Goal: Information Seeking & Learning: Learn about a topic

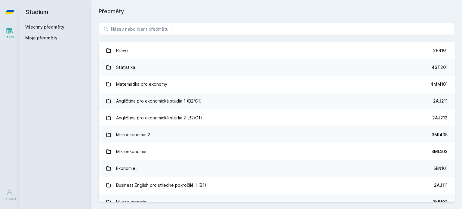
click at [237, 40] on button "Ne" at bounding box center [232, 38] width 22 height 15
click at [182, 32] on input "search" at bounding box center [277, 29] width 356 height 12
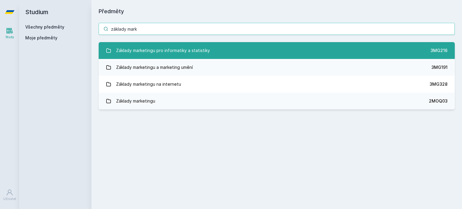
type input "základy mark"
click at [190, 52] on div "Základy marketingu pro informatiky a statistiky" at bounding box center [163, 50] width 94 height 12
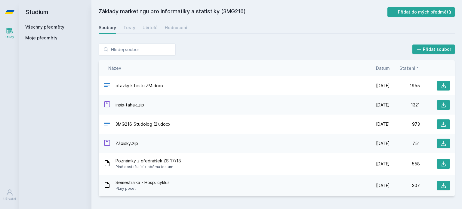
click at [134, 28] on div "Soubory Testy Učitelé Hodnocení" at bounding box center [277, 28] width 356 height 12
click at [131, 28] on div "Testy" at bounding box center [129, 28] width 12 height 6
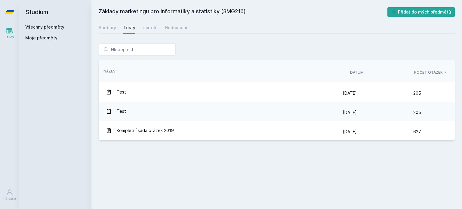
click at [151, 33] on div "Soubory Testy Učitelé Hodnocení" at bounding box center [277, 28] width 356 height 12
click at [151, 29] on div "Učitelé" at bounding box center [149, 28] width 15 height 6
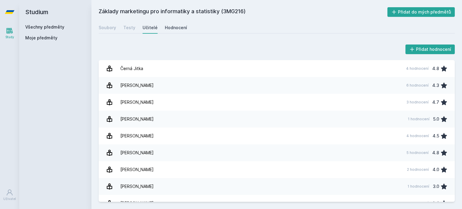
click at [169, 29] on div "Hodnocení" at bounding box center [176, 28] width 22 height 6
